Goal: Information Seeking & Learning: Find specific page/section

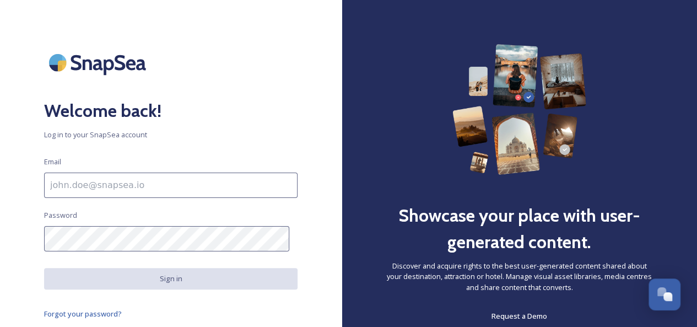
click at [90, 181] on input at bounding box center [171, 185] width 254 height 25
type input "[PERSON_NAME][EMAIL_ADDRESS][DOMAIN_NAME]"
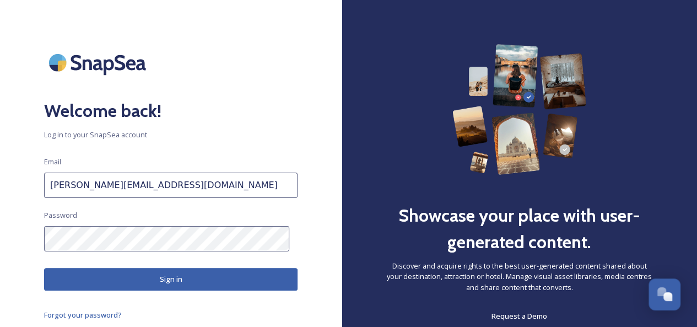
click at [134, 281] on button "Sign in" at bounding box center [171, 279] width 254 height 23
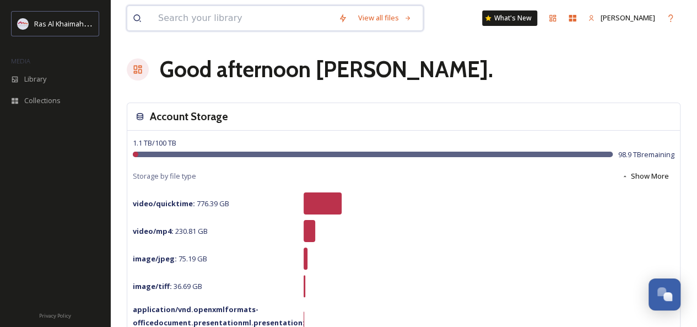
click at [216, 19] on input at bounding box center [243, 18] width 180 height 24
type input "aerial view"
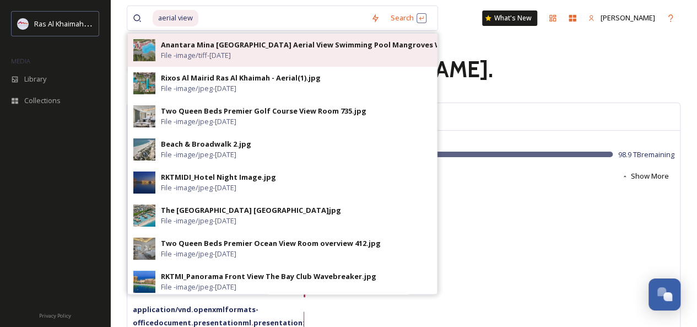
click at [194, 45] on div "Anantara Mina [GEOGRAPHIC_DATA] Aerial View Swimming Pool Mangroves Wide Angle.…" at bounding box center [324, 45] width 327 height 10
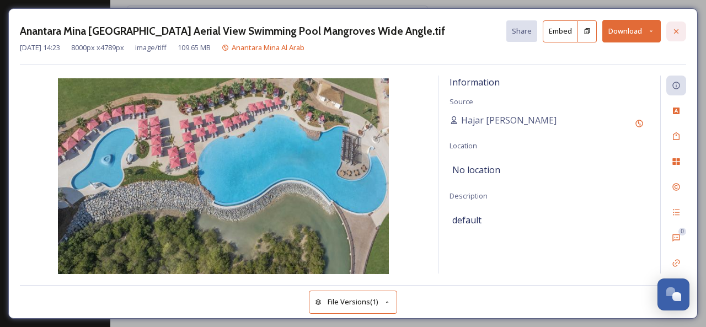
click at [677, 27] on icon at bounding box center [675, 31] width 9 height 9
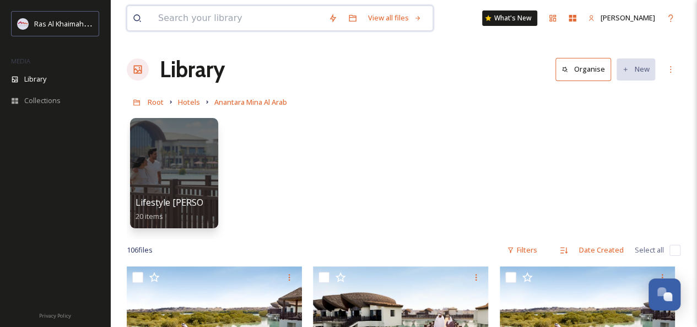
click at [203, 20] on input at bounding box center [238, 18] width 170 height 24
click at [173, 23] on input at bounding box center [238, 18] width 170 height 24
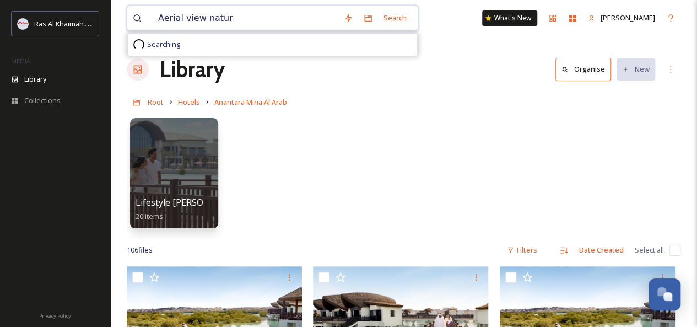
type input "Aerial view nature"
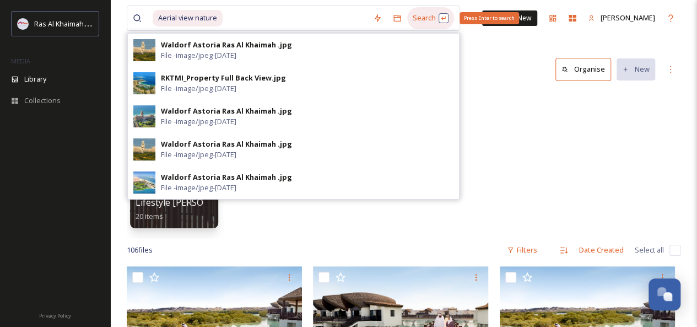
click at [414, 12] on div "Search Press Enter to search" at bounding box center [430, 17] width 47 height 21
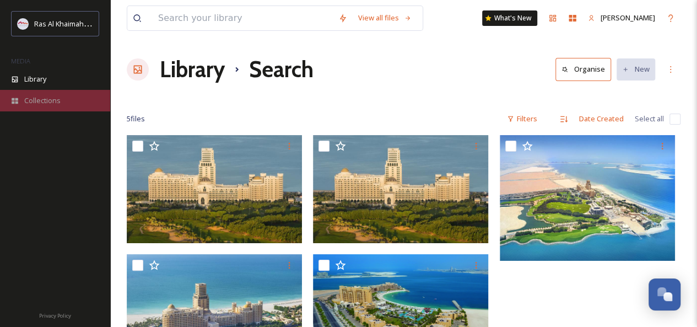
click at [35, 99] on span "Collections" at bounding box center [42, 100] width 36 height 10
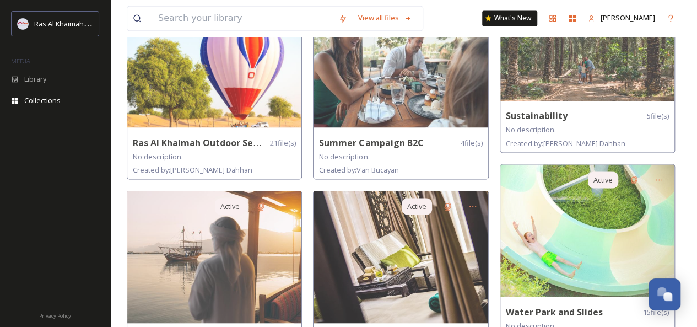
scroll to position [924, 0]
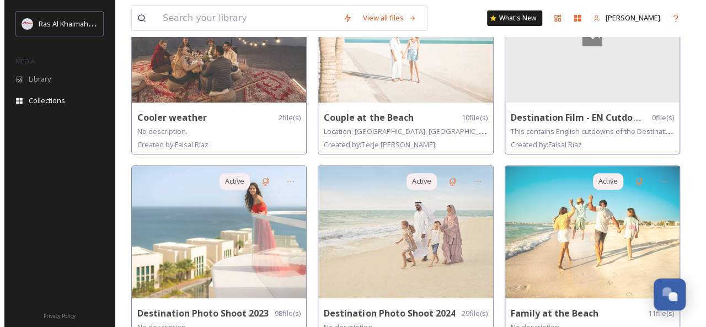
scroll to position [0, 0]
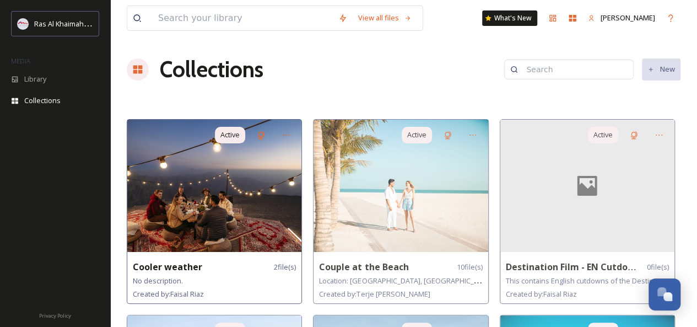
click at [195, 209] on img at bounding box center [214, 186] width 174 height 132
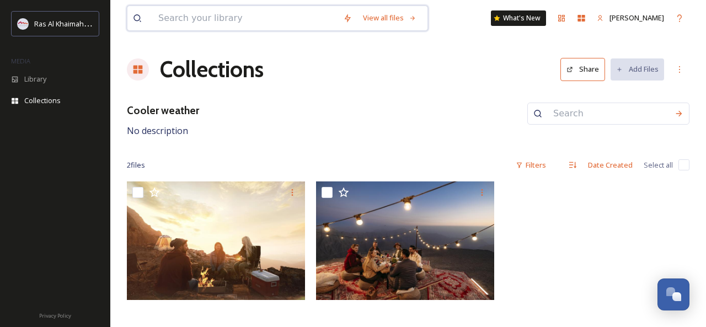
click at [180, 24] on input at bounding box center [245, 18] width 185 height 24
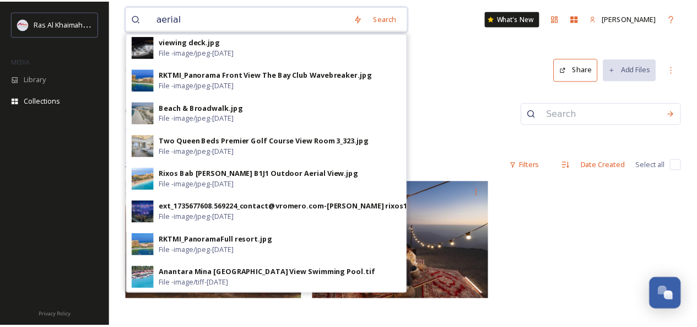
scroll to position [560, 0]
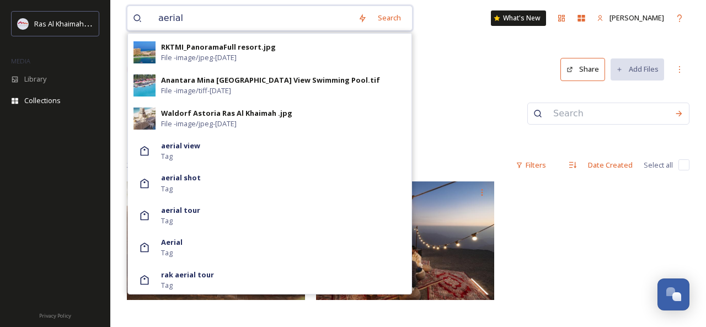
type input "aerial"
click at [197, 156] on div "aerial view Tag" at bounding box center [283, 151] width 245 height 21
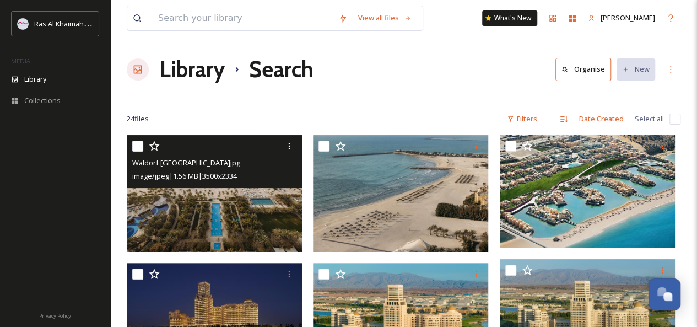
click at [230, 223] on img at bounding box center [214, 193] width 175 height 117
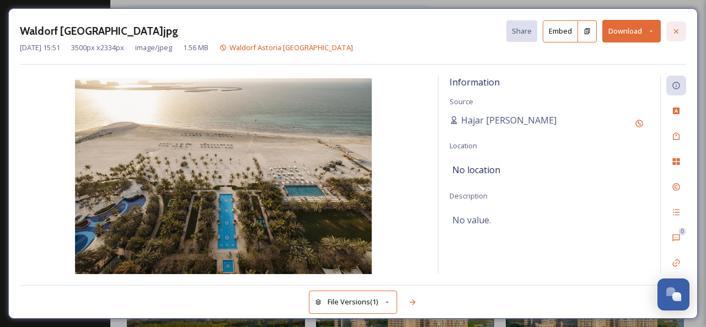
click at [676, 28] on icon at bounding box center [675, 31] width 9 height 9
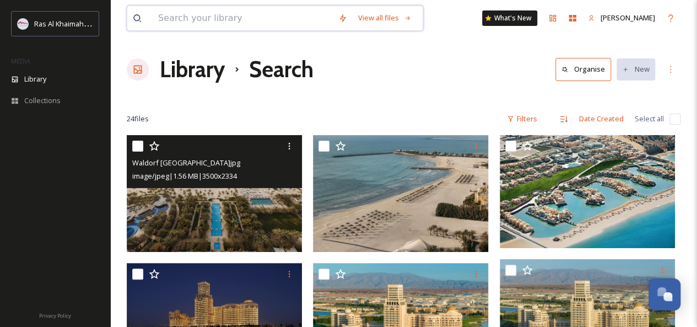
click at [168, 23] on input at bounding box center [243, 18] width 180 height 24
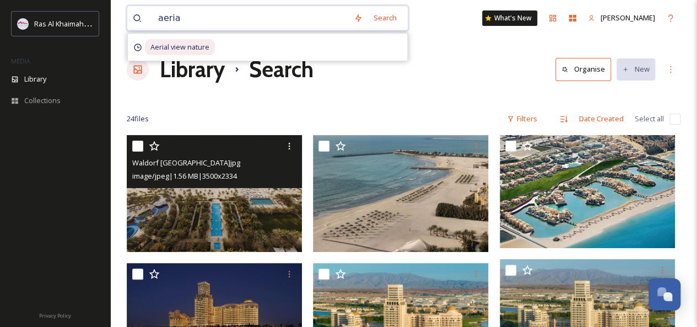
type input "aerial"
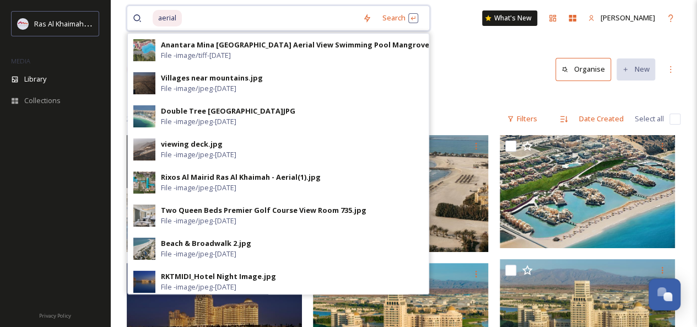
scroll to position [47, 0]
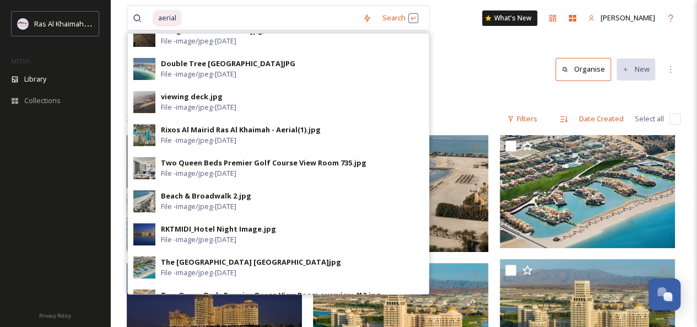
click at [218, 104] on span "File - image/jpeg - [DATE]" at bounding box center [199, 107] width 76 height 10
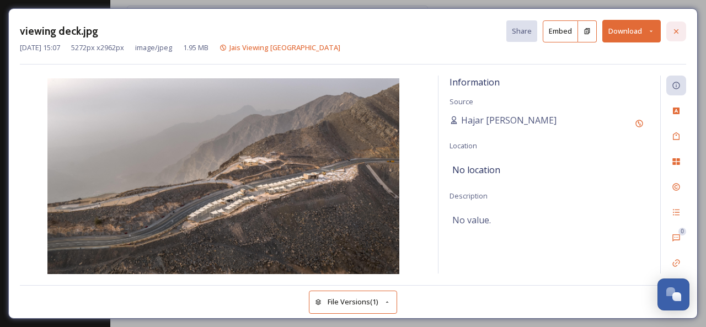
click at [679, 33] on icon at bounding box center [675, 31] width 9 height 9
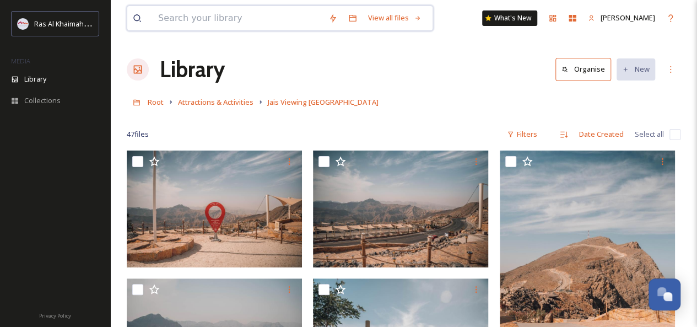
click at [183, 25] on input at bounding box center [238, 18] width 170 height 24
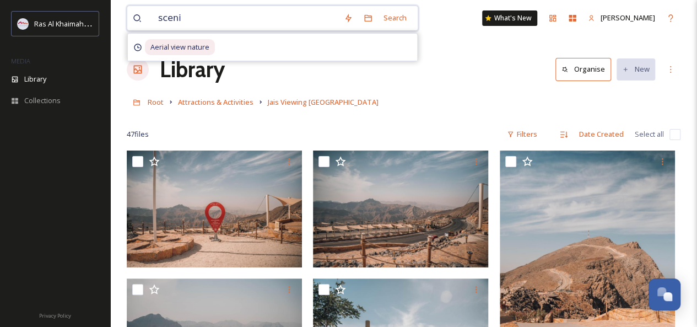
type input "scenic"
click at [173, 19] on span "scenic" at bounding box center [169, 18] width 32 height 16
click at [179, 19] on span "scenic" at bounding box center [169, 18] width 32 height 16
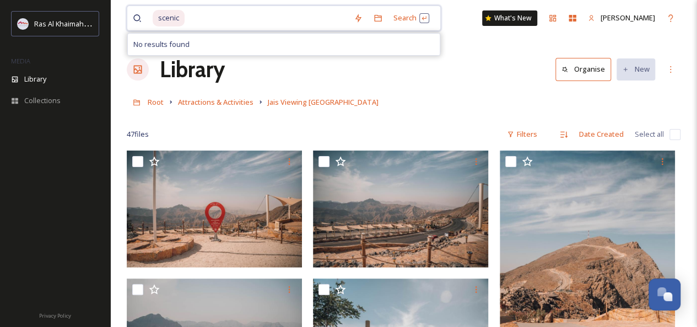
click at [197, 19] on input at bounding box center [267, 18] width 163 height 24
click at [168, 17] on span "scenic" at bounding box center [169, 18] width 32 height 16
click at [380, 23] on div "Search within Folder (Cmd+Enter)" at bounding box center [378, 18] width 20 height 20
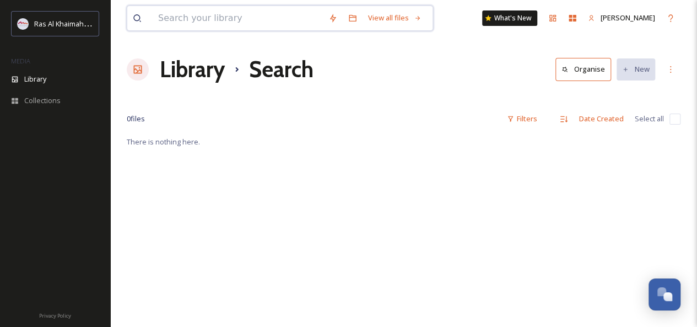
click at [197, 17] on input at bounding box center [238, 18] width 170 height 24
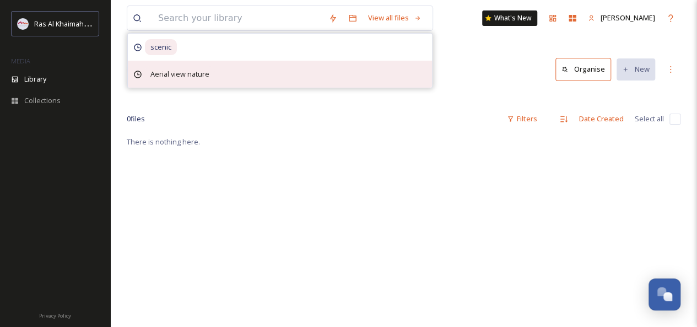
click at [176, 74] on span "Aerial view nature" at bounding box center [180, 74] width 70 height 16
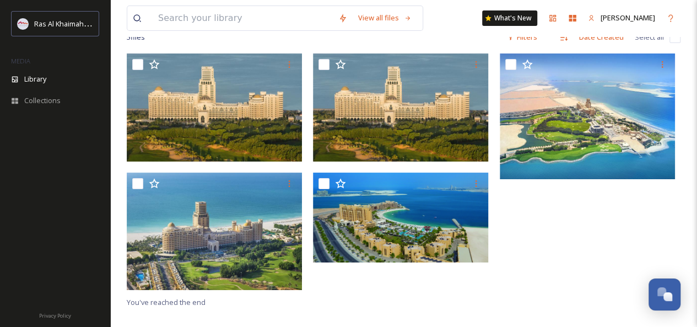
scroll to position [69, 0]
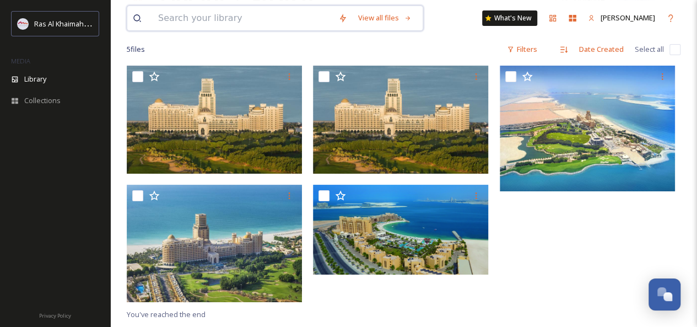
click at [176, 25] on input at bounding box center [243, 18] width 180 height 24
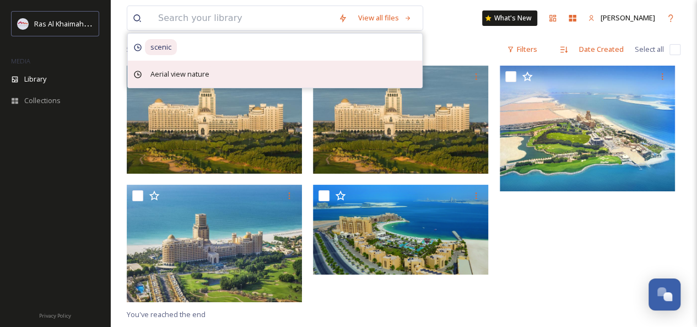
click at [169, 72] on span "Aerial view nature" at bounding box center [180, 74] width 70 height 16
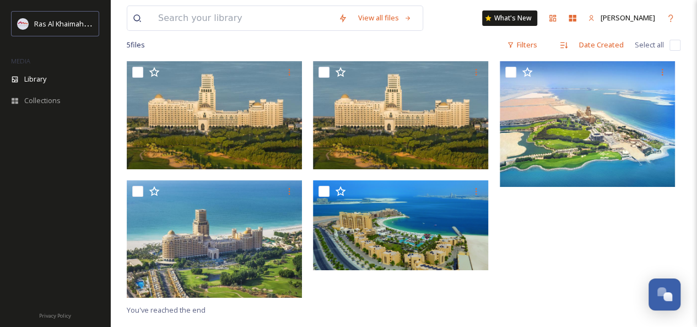
scroll to position [73, 0]
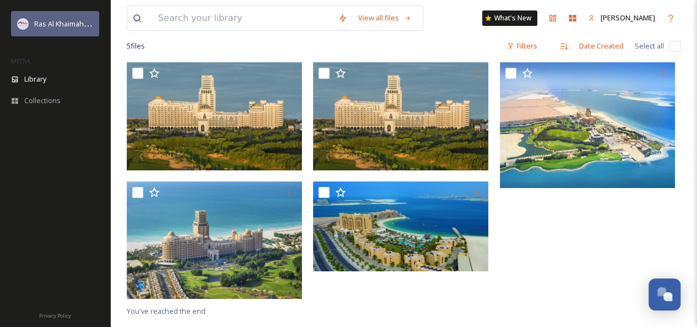
click at [65, 26] on span "Ras Al Khaimah Tourism Development Authority" at bounding box center [112, 23] width 156 height 10
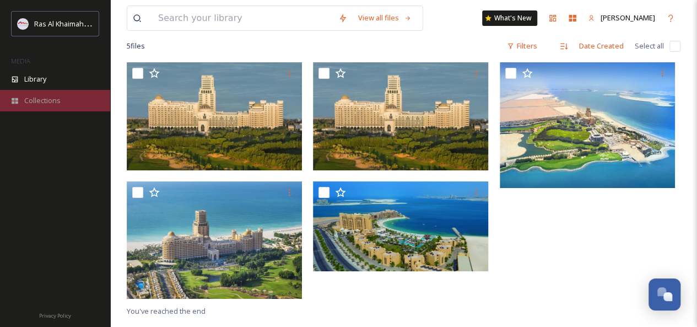
click at [39, 99] on span "Collections" at bounding box center [42, 100] width 36 height 10
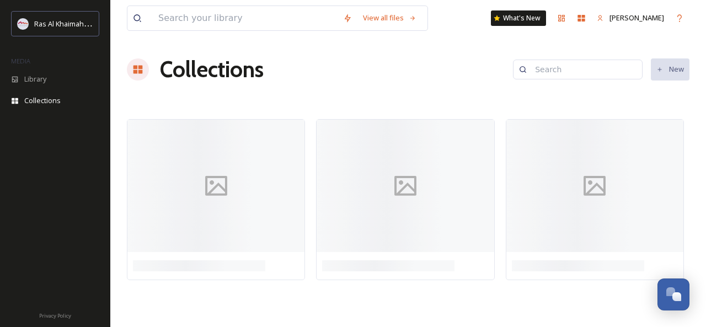
click at [542, 74] on input at bounding box center [582, 69] width 107 height 22
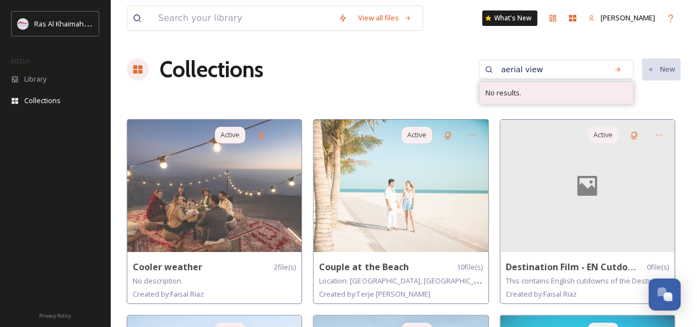
type input "aerial view"
click at [545, 93] on div "No results." at bounding box center [556, 92] width 153 height 21
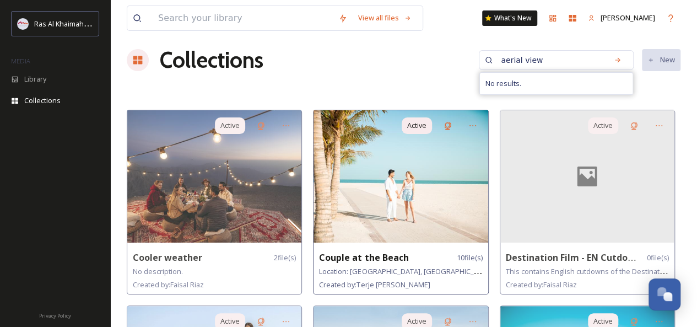
scroll to position [11, 0]
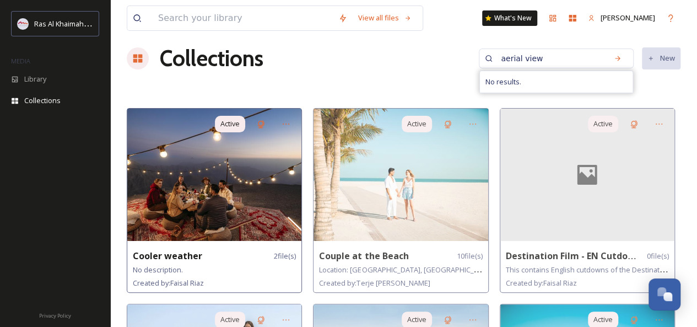
click at [198, 173] on img at bounding box center [214, 175] width 174 height 132
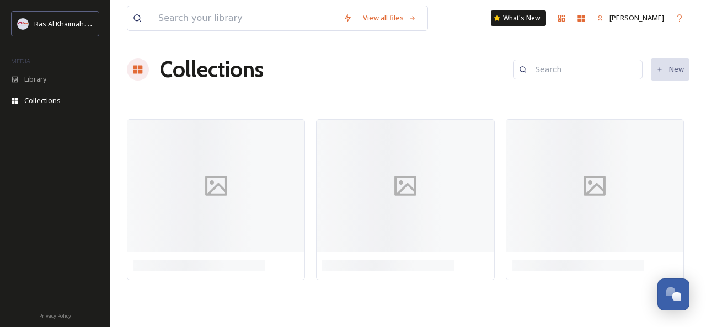
click at [556, 74] on input at bounding box center [582, 69] width 107 height 22
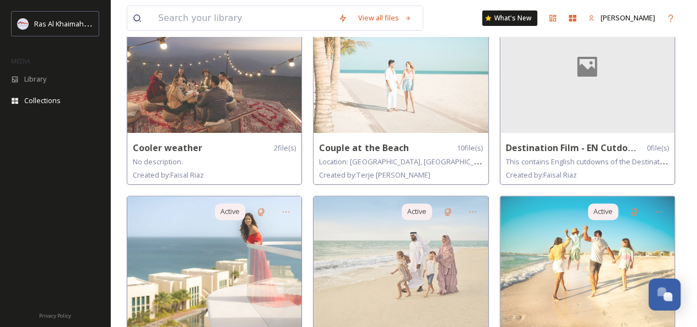
scroll to position [229, 0]
